Goal: Find specific page/section: Find specific page/section

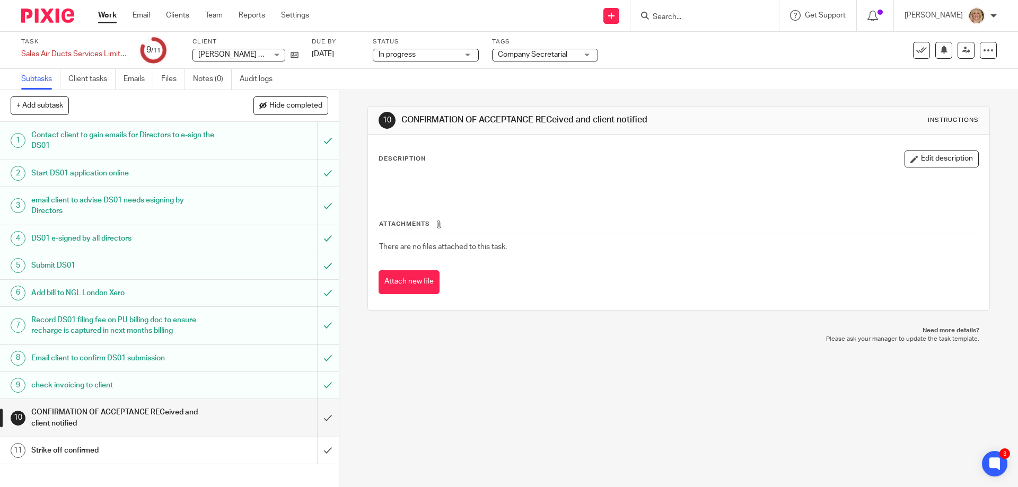
click at [694, 15] on input "Search" at bounding box center [698, 18] width 95 height 10
type input "ngl"
click button "submit" at bounding box center [0, 0] width 0 height 0
click at [728, 86] on link at bounding box center [714, 90] width 131 height 16
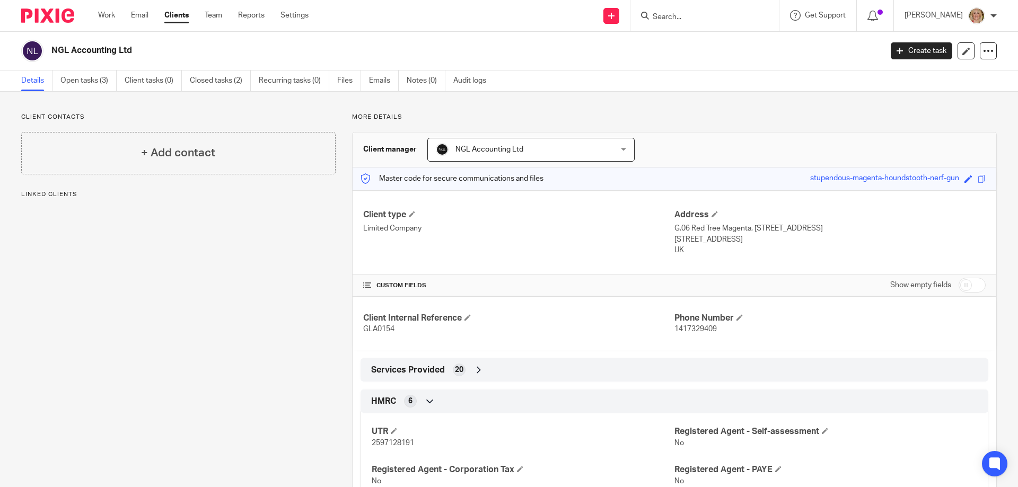
click at [89, 79] on link "Open tasks (3)" at bounding box center [88, 80] width 56 height 21
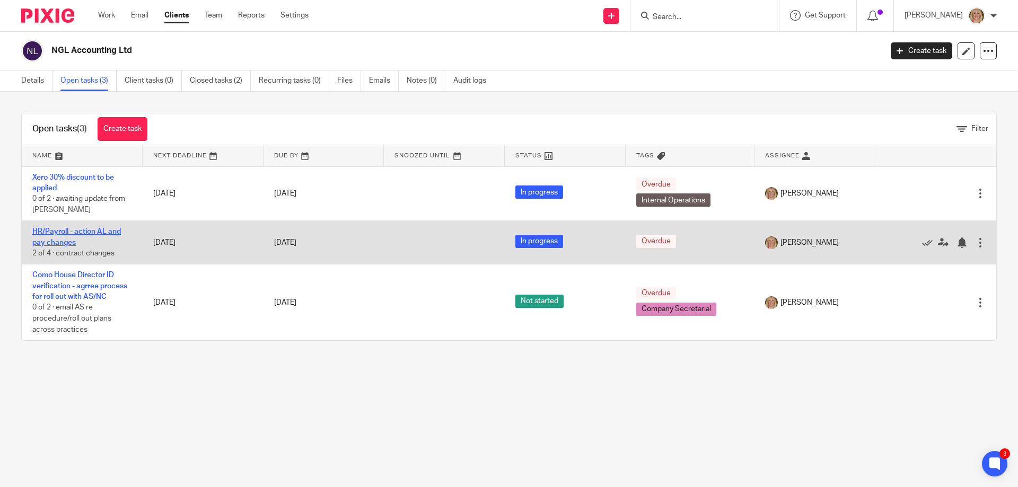
click at [59, 241] on link "HR/Payroll - action AL and pay changes" at bounding box center [76, 237] width 89 height 18
